Goal: Task Accomplishment & Management: Complete application form

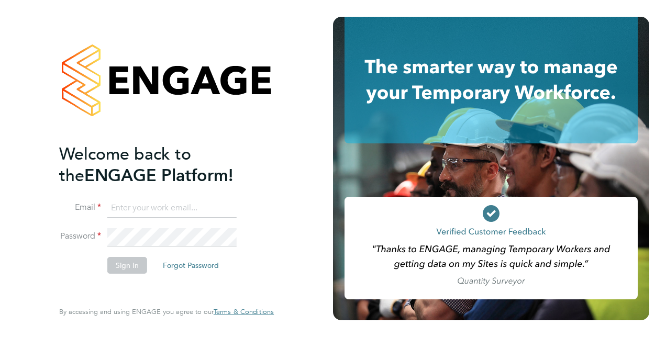
type input "[EMAIL_ADDRESS][DOMAIN_NAME]"
click at [139, 287] on div "Welcome back to the ENGAGE Platform! Email [EMAIL_ADDRESS][DOMAIN_NAME] Passwor…" at bounding box center [161, 221] width 204 height 155
click at [126, 265] on button "Sign In" at bounding box center [127, 265] width 40 height 17
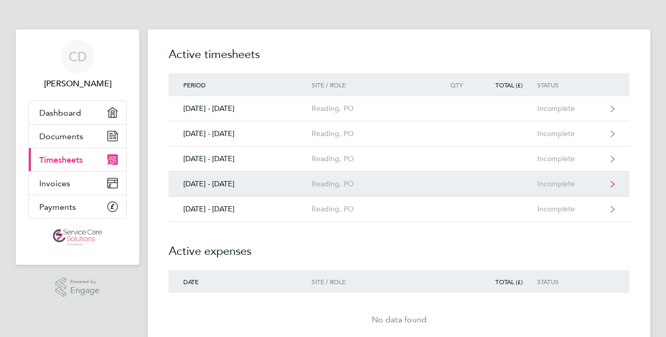
click at [437, 183] on link "22 - 28 Sept 2025 Reading, PO Incomplete" at bounding box center [399, 184] width 461 height 25
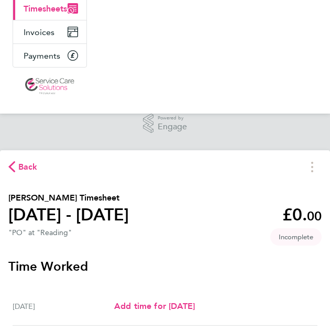
scroll to position [131, 0]
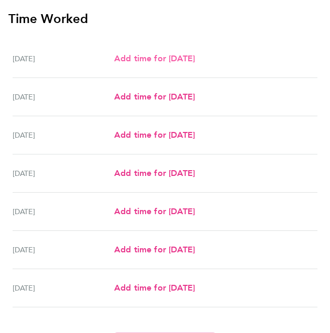
click at [169, 62] on span "Add time for Mon 22 Sep" at bounding box center [154, 58] width 81 height 10
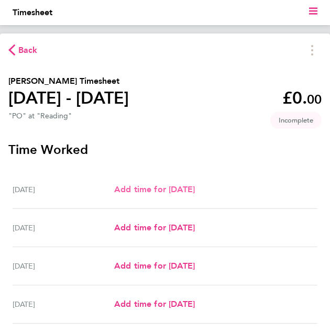
select select "30"
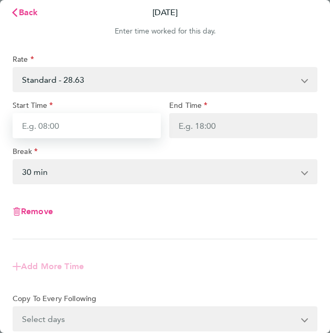
click at [63, 124] on input "Start Time" at bounding box center [87, 125] width 148 height 25
type input "09:00"
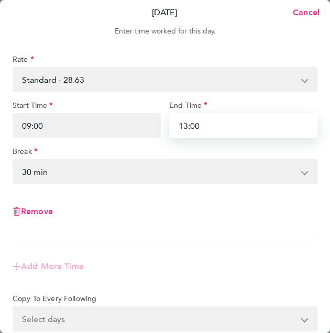
type input "13:00"
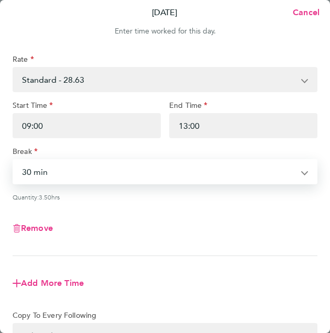
click at [67, 171] on select "0 min 15 min 30 min 45 min 60 min 75 min 90 min" at bounding box center [159, 171] width 290 height 23
select select "0"
click at [14, 160] on select "0 min 15 min 30 min 45 min 60 min 75 min 90 min" at bounding box center [159, 171] width 290 height 23
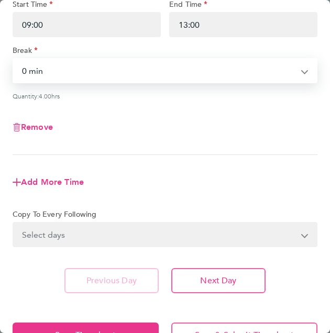
scroll to position [103, 0]
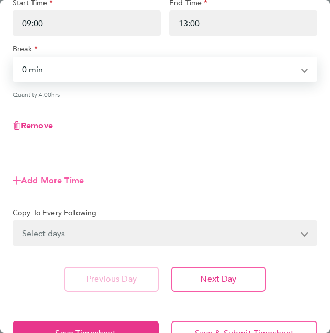
click at [51, 180] on span "Add More Time" at bounding box center [52, 181] width 63 height 10
select select "null"
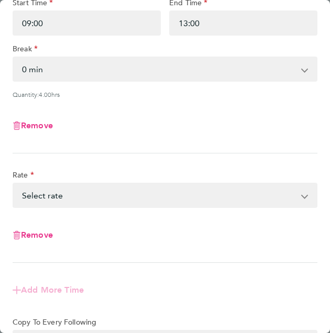
click at [92, 191] on select "Standard - 28.63 Select rate" at bounding box center [159, 195] width 290 height 23
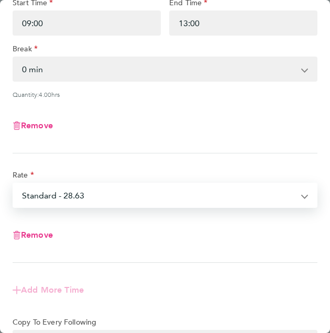
select select "30"
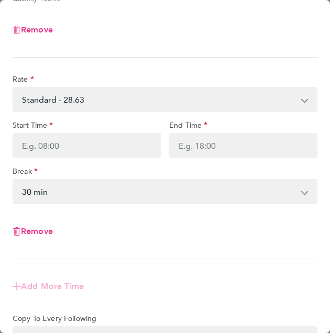
scroll to position [199, 0]
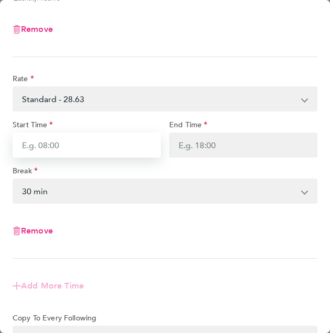
click at [64, 145] on input "Start Time" at bounding box center [87, 145] width 148 height 25
type input "13:30"
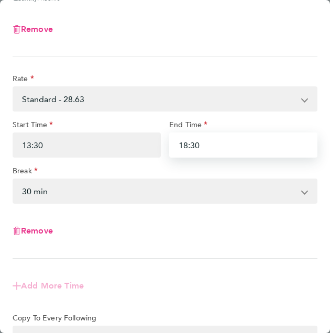
type input "18:30"
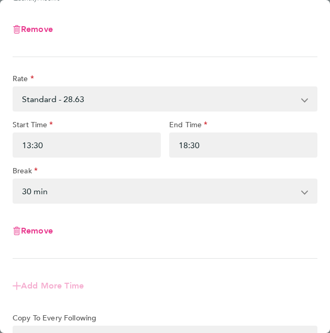
click at [53, 187] on select "0 min 15 min 30 min 45 min 60 min 75 min 90 min" at bounding box center [159, 191] width 290 height 23
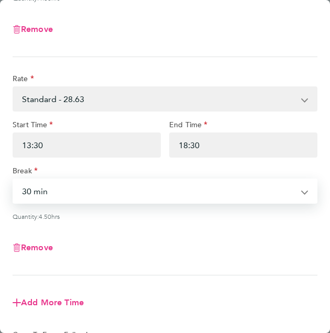
select select "0"
click at [14, 180] on select "0 min 15 min 30 min 45 min 60 min 75 min 90 min" at bounding box center [159, 191] width 290 height 23
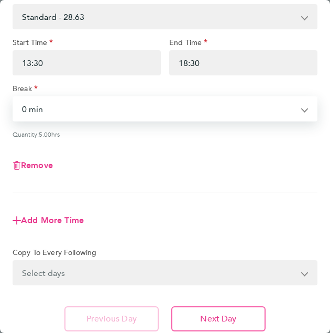
scroll to position [284, 0]
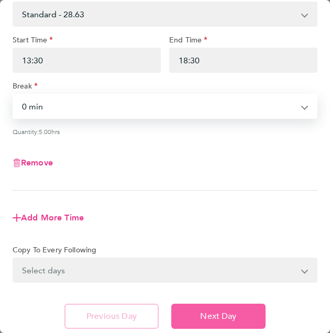
click at [192, 310] on button "Next Day" at bounding box center [218, 316] width 94 height 25
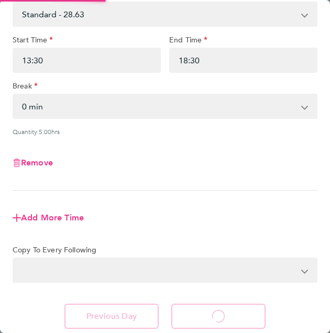
select select "30"
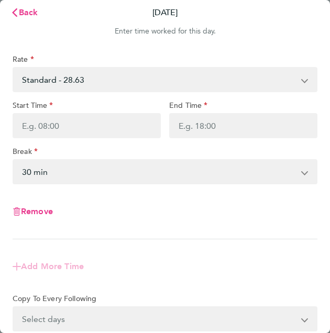
scroll to position [115, 0]
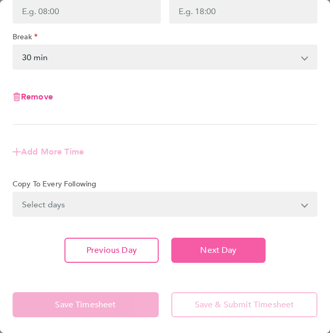
click at [194, 239] on button "Next Day" at bounding box center [218, 250] width 94 height 25
select select "30"
click at [194, 239] on button "Next Day" at bounding box center [218, 250] width 94 height 25
select select "30"
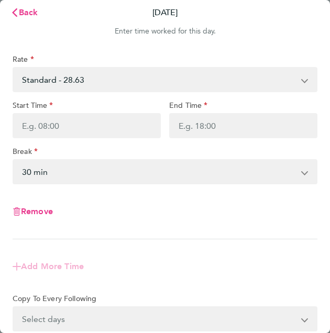
scroll to position [115, 0]
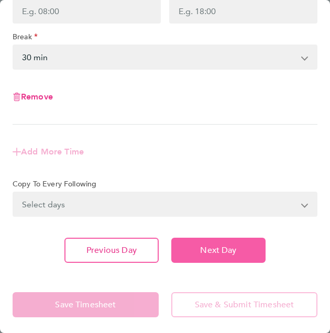
click at [192, 256] on button "Next Day" at bounding box center [218, 250] width 94 height 25
select select "30"
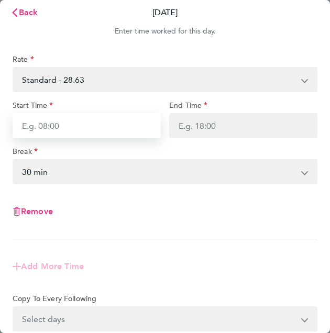
click at [42, 127] on input "Start Time" at bounding box center [87, 125] width 148 height 25
type input "21:00"
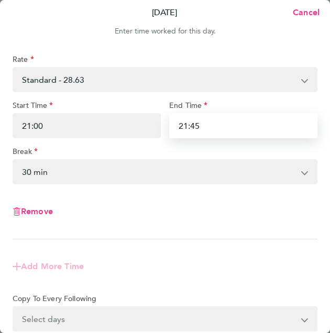
type input "21:45"
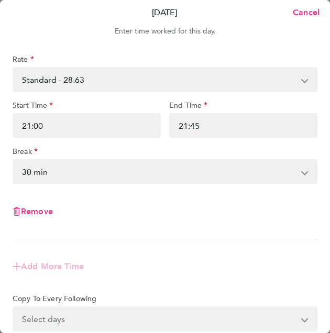
click at [35, 172] on select "0 min 15 min 30 min 45 min 60 min 75 min 90 min" at bounding box center [159, 171] width 290 height 23
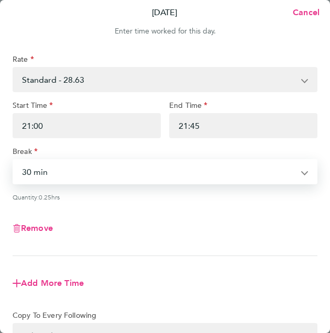
select select "0"
click at [14, 160] on select "0 min 15 min 30 min" at bounding box center [159, 171] width 290 height 23
click at [144, 227] on app-form-button "Remove" at bounding box center [165, 228] width 305 height 8
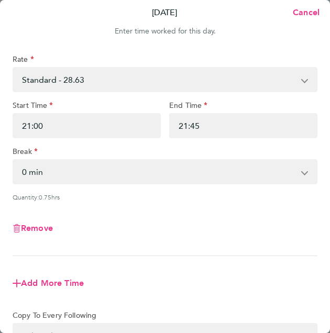
scroll to position [131, 0]
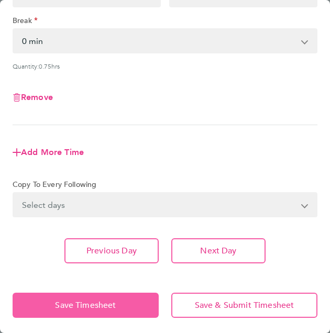
click at [69, 302] on span "Save Timesheet" at bounding box center [85, 305] width 61 height 10
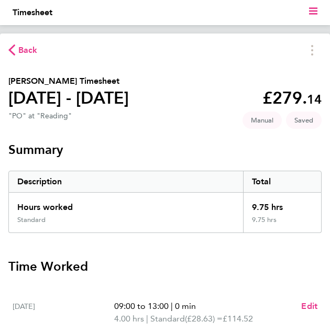
click at [20, 45] on span "Back" at bounding box center [27, 50] width 19 height 13
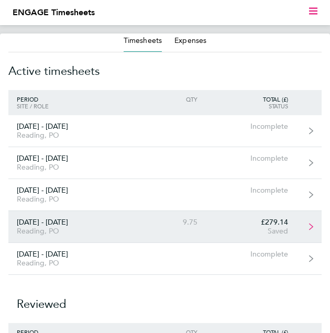
click at [151, 224] on div "9.75" at bounding box center [176, 222] width 60 height 9
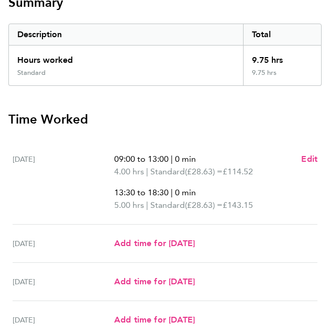
scroll to position [148, 0]
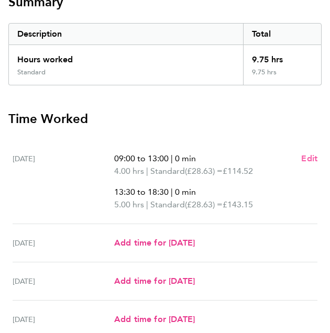
click at [307, 158] on span "Edit" at bounding box center [309, 158] width 16 height 10
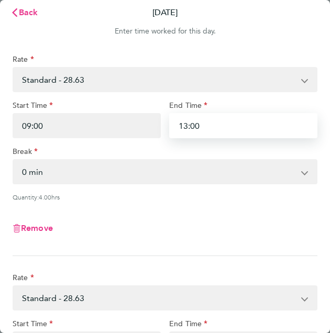
click at [202, 129] on input "13:00" at bounding box center [243, 125] width 148 height 25
type input "13:00"
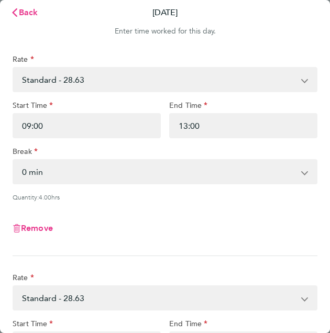
click at [184, 194] on div "Quantity: 4.00 hrs" at bounding box center [165, 197] width 305 height 8
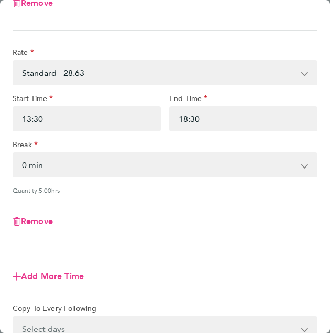
scroll to position [220, 0]
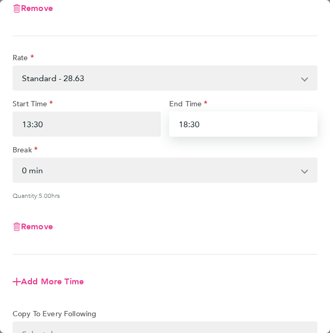
click at [210, 117] on input "18:30" at bounding box center [243, 124] width 148 height 25
type input "19:00"
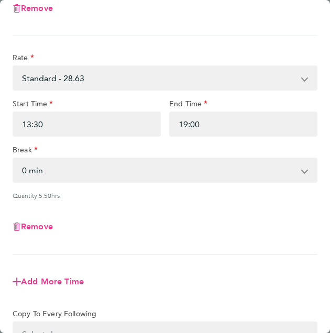
click at [203, 223] on app-form-button "Remove" at bounding box center [165, 227] width 305 height 8
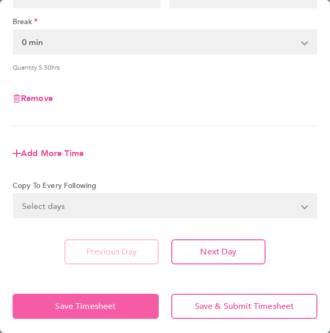
click at [94, 307] on span "Save Timesheet" at bounding box center [85, 306] width 61 height 10
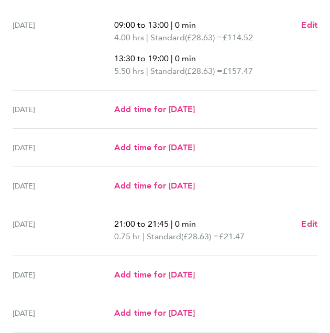
scroll to position [355, 0]
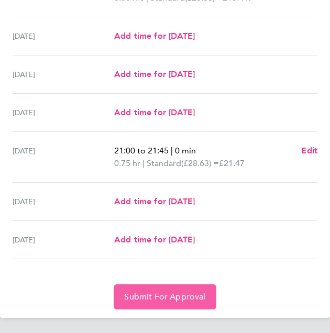
click at [144, 294] on span "Submit For Approval" at bounding box center [164, 297] width 81 height 10
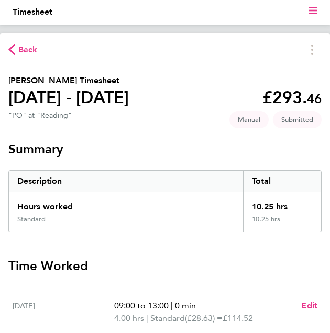
scroll to position [0, 0]
